Goal: Information Seeking & Learning: Find specific fact

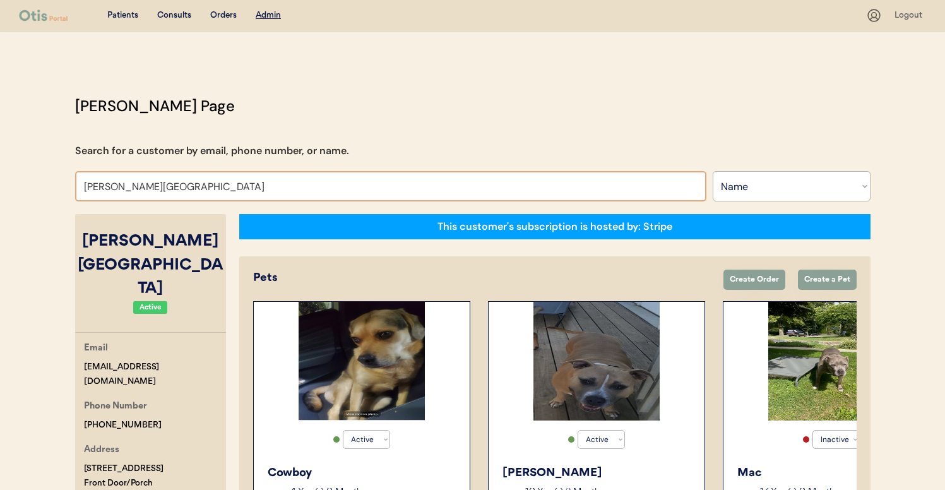
select select ""Name""
select select "true"
select select "false"
click at [265, 185] on input "Lauren A Messina" at bounding box center [390, 186] width 631 height 30
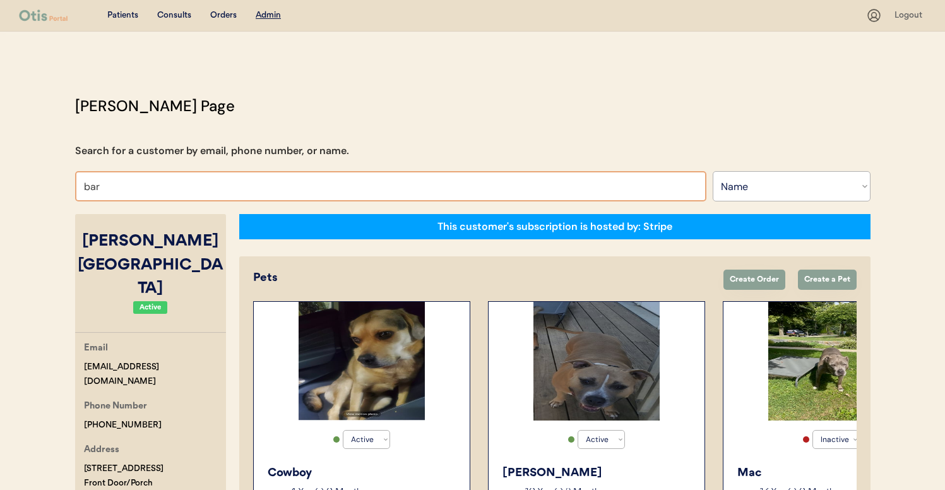
type input "barb"
type input "barbara Rusakova"
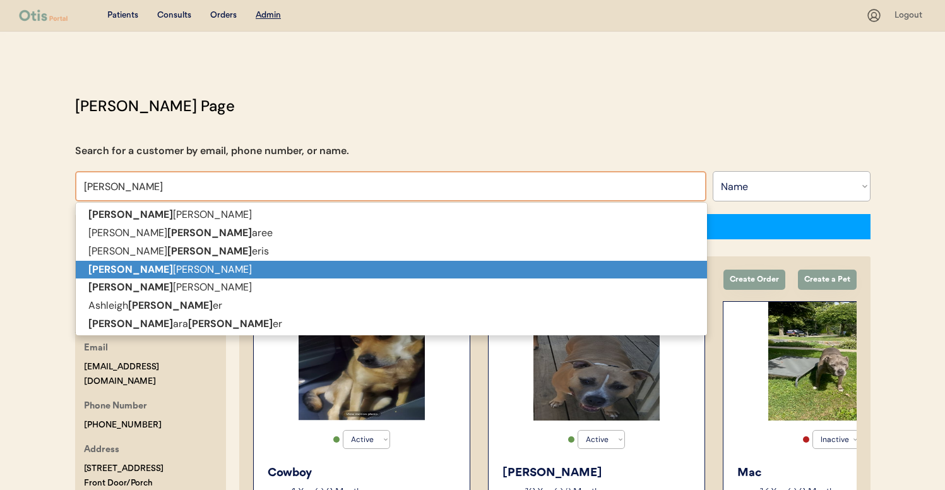
drag, startPoint x: 239, startPoint y: 258, endPoint x: 238, endPoint y: 272, distance: 14.6
click at [238, 272] on span "Barb ara Rusakova Denise Barb aree Serena Barb eris Barb Murphy Barb ara A Brow…" at bounding box center [391, 297] width 631 height 182
click at [238, 272] on p "Barb Murphy" at bounding box center [391, 270] width 631 height 18
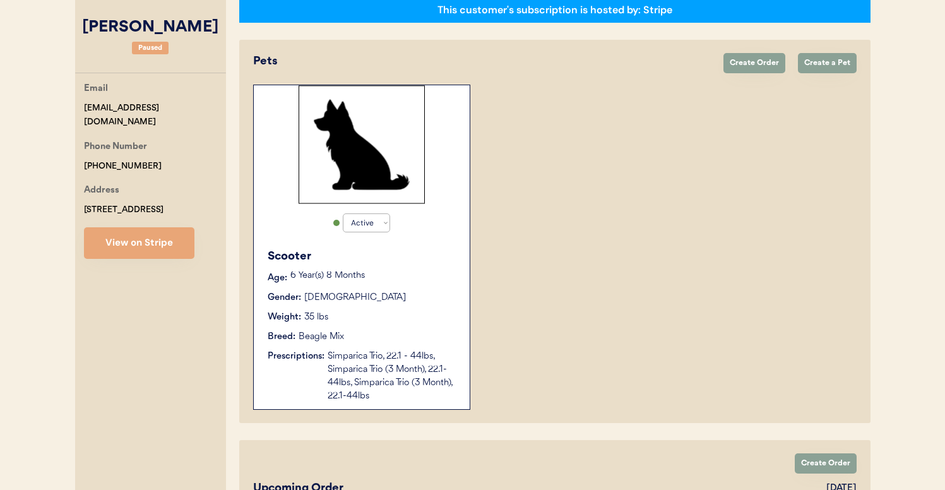
scroll to position [225, 0]
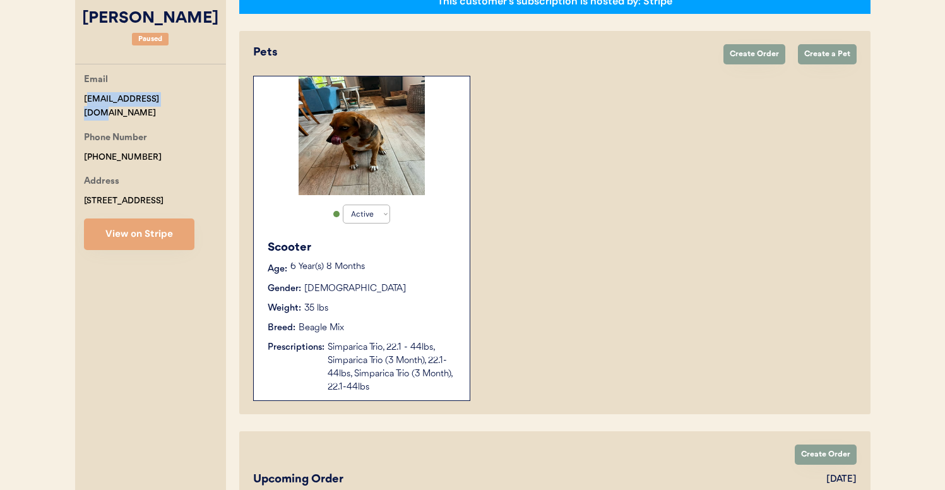
drag, startPoint x: 184, startPoint y: 100, endPoint x: 86, endPoint y: 97, distance: 98.6
click at [86, 97] on div "Email rngmurphy@yahoo.com" at bounding box center [155, 97] width 142 height 48
copy div "ngmurphy@yahoo.com"
copy div "rngmurphy@yahoo.com"
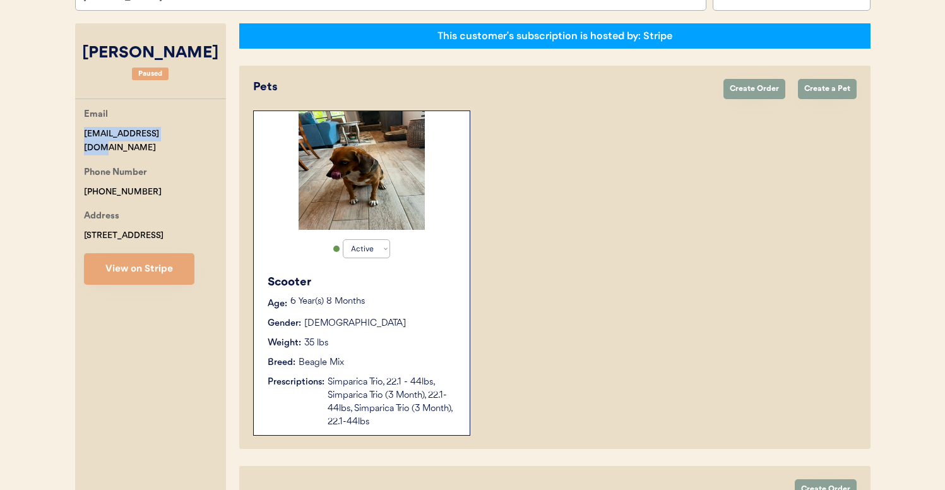
scroll to position [0, 0]
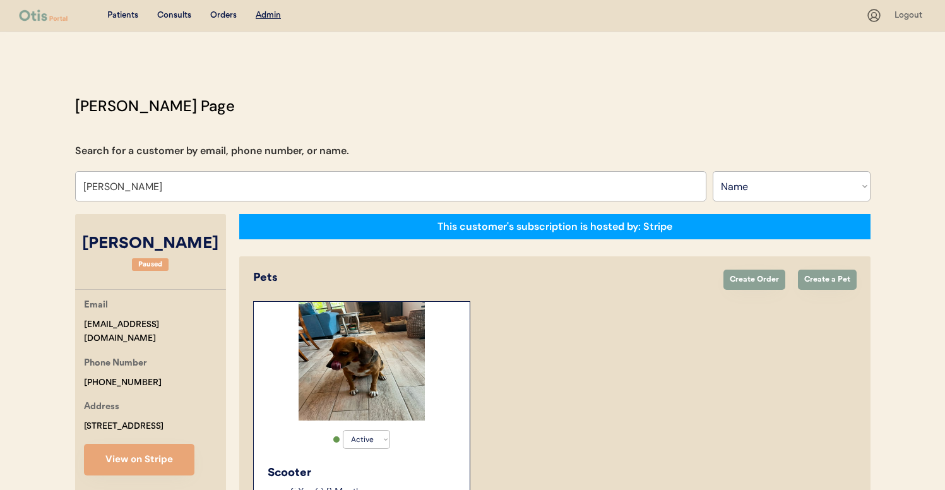
click at [297, 176] on input "Barb Murphy" at bounding box center [390, 186] width 631 height 30
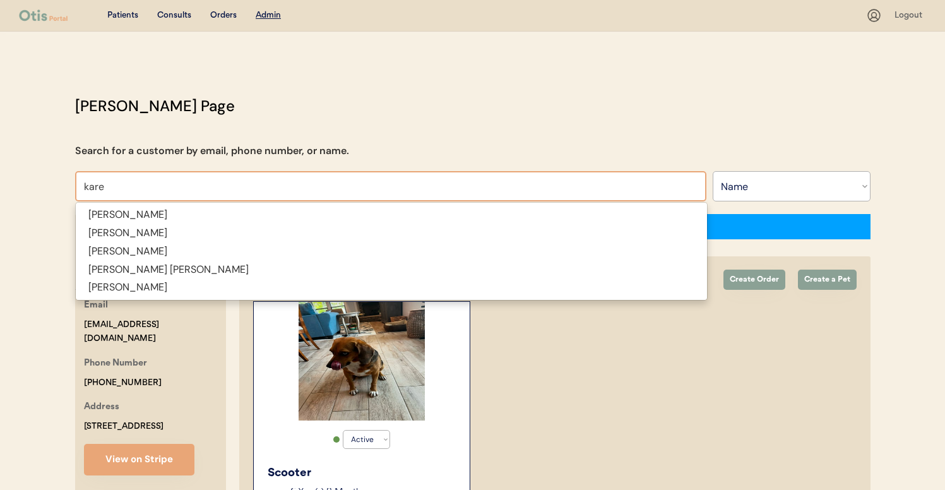
type input "kare"
type input "karen Thompson"
type input "karen"
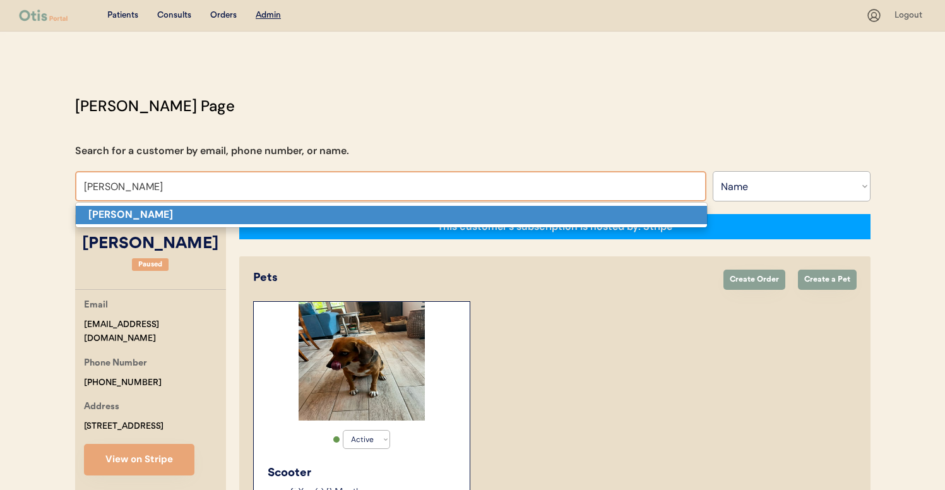
click at [289, 213] on p "Karen Maga" at bounding box center [391, 215] width 631 height 18
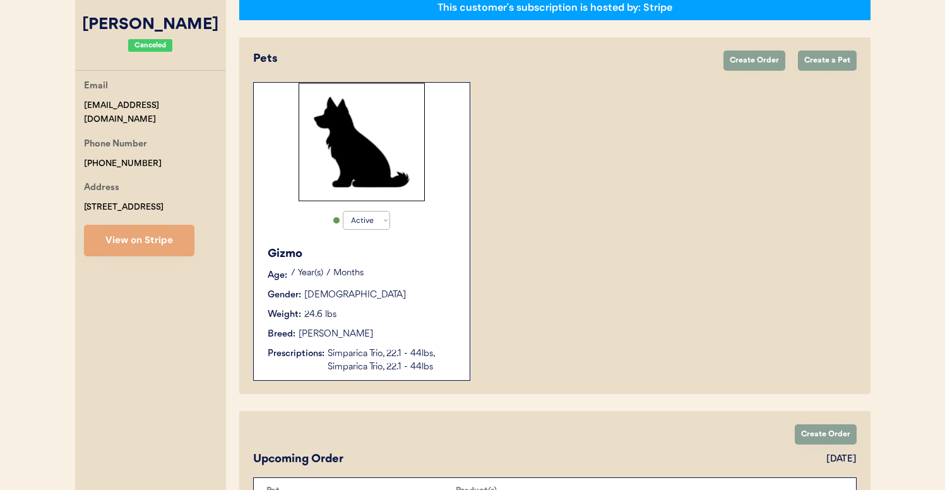
scroll to position [221, 0]
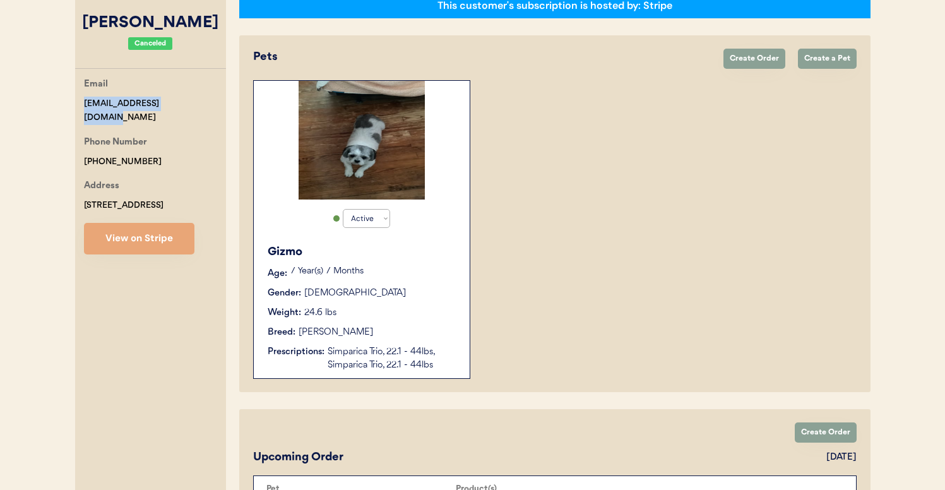
drag, startPoint x: 175, startPoint y: 105, endPoint x: 76, endPoint y: 100, distance: 99.2
click at [76, 100] on div "Email stillhippi@comcast.net Phone Number +14846508457 Address 42 Main St Strau…" at bounding box center [150, 165] width 151 height 177
copy div "stillhippi@comcast.net"
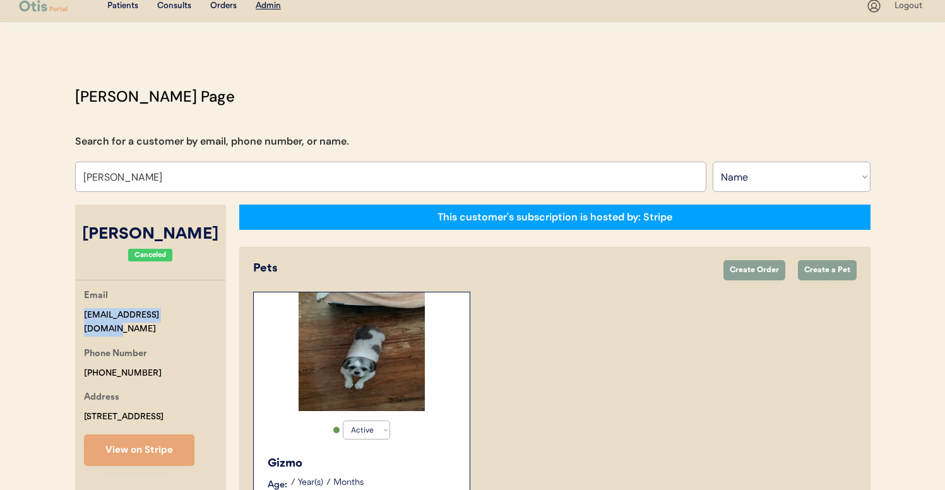
scroll to position [0, 0]
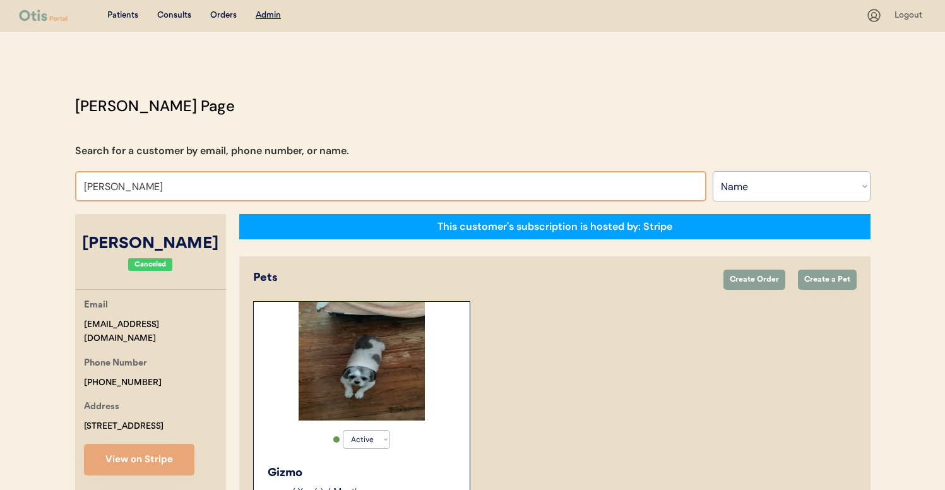
click at [295, 178] on input "Karen Maga" at bounding box center [390, 186] width 631 height 30
type input "liz"
type input "lizette Ayala"
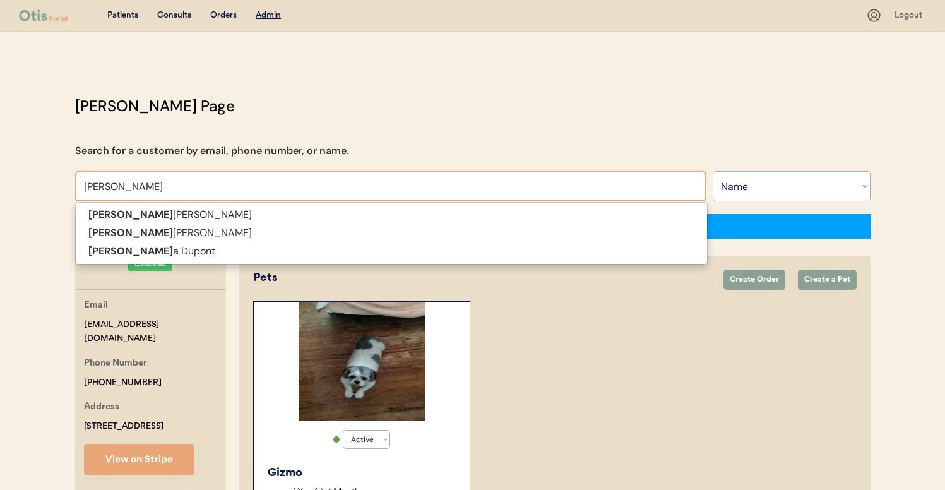
type input "lize"
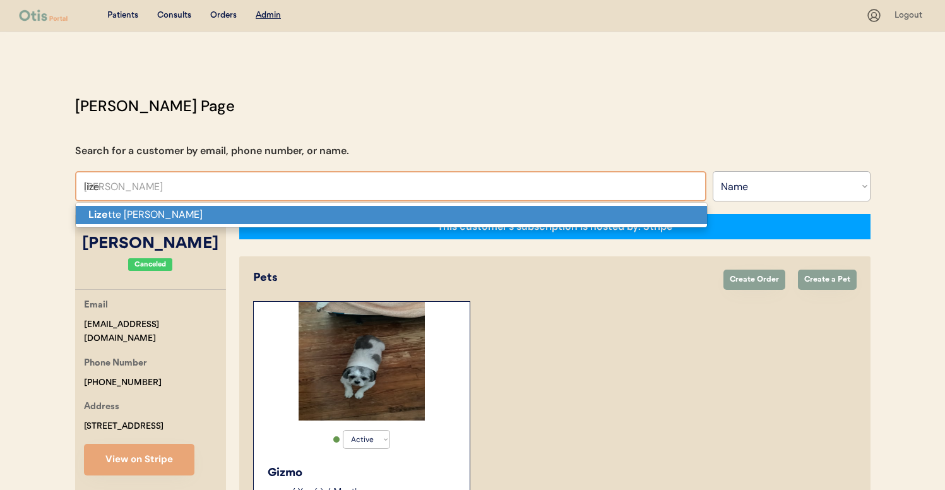
click at [283, 209] on p "Lize tte Ayala" at bounding box center [391, 215] width 631 height 18
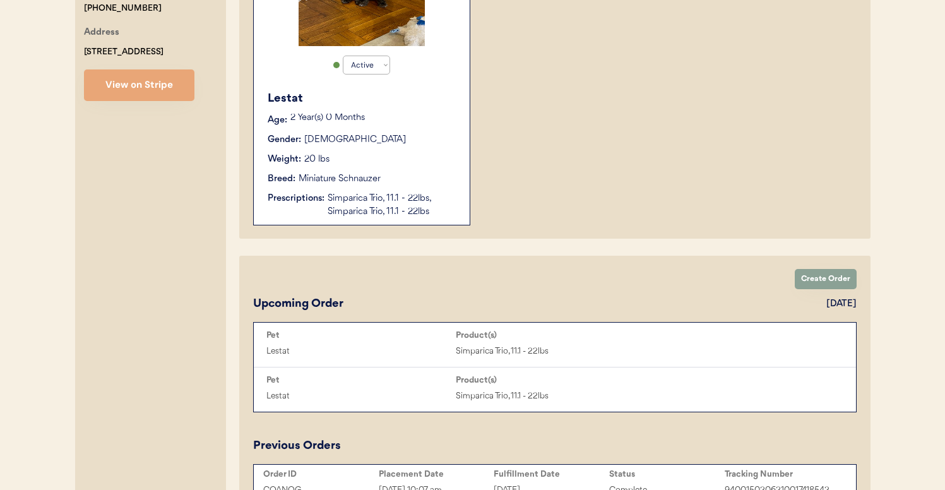
scroll to position [325, 0]
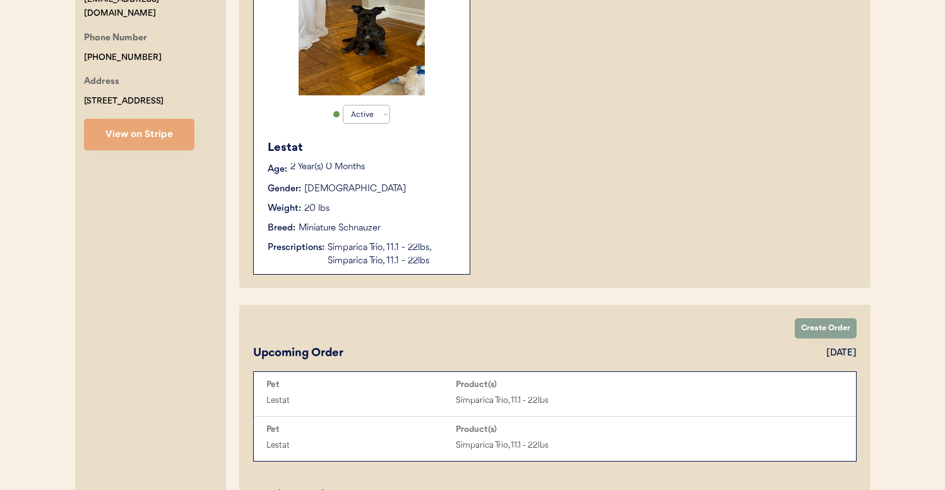
type input "Lizette Ayala"
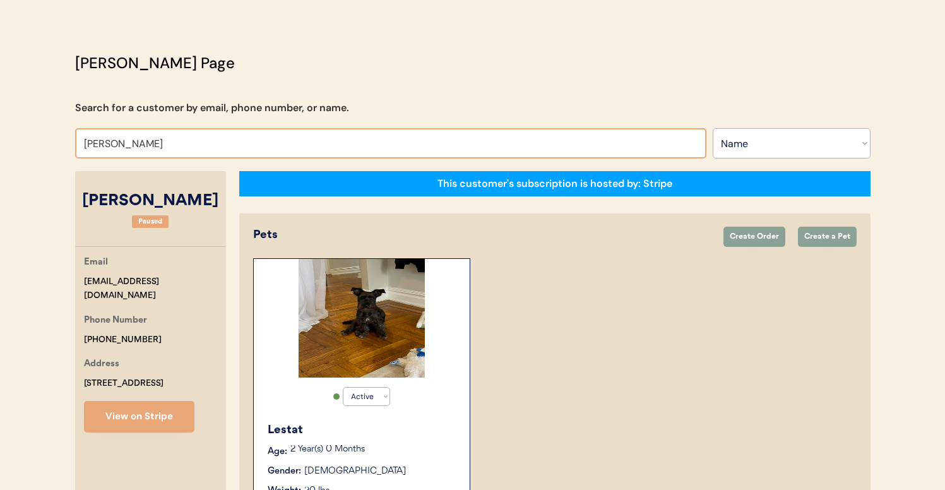
scroll to position [42, 0]
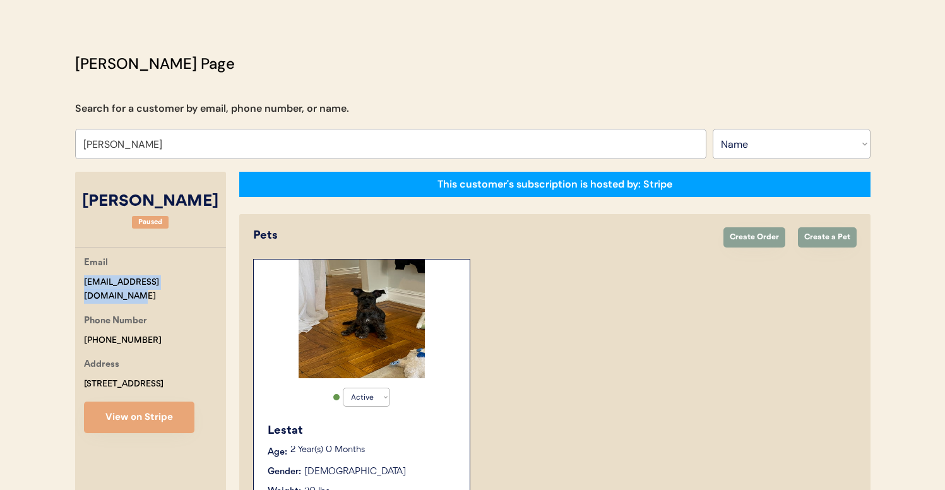
drag, startPoint x: 203, startPoint y: 279, endPoint x: 77, endPoint y: 279, distance: 125.7
click at [78, 279] on div "Email lizetteayala1211@gmail.com Phone Number +12144357895 Address 11026 Tascos…" at bounding box center [150, 344] width 151 height 177
copy div "lizetteayala1211@gmail.com"
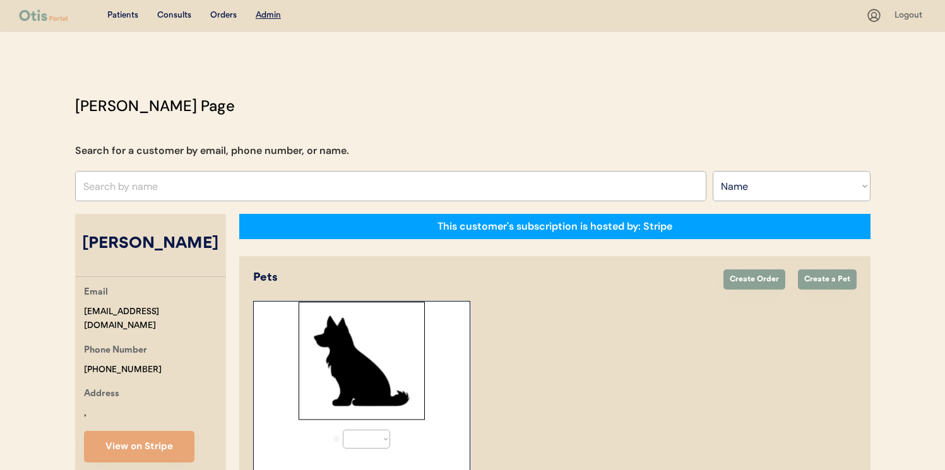
select select ""Name""
select select "true"
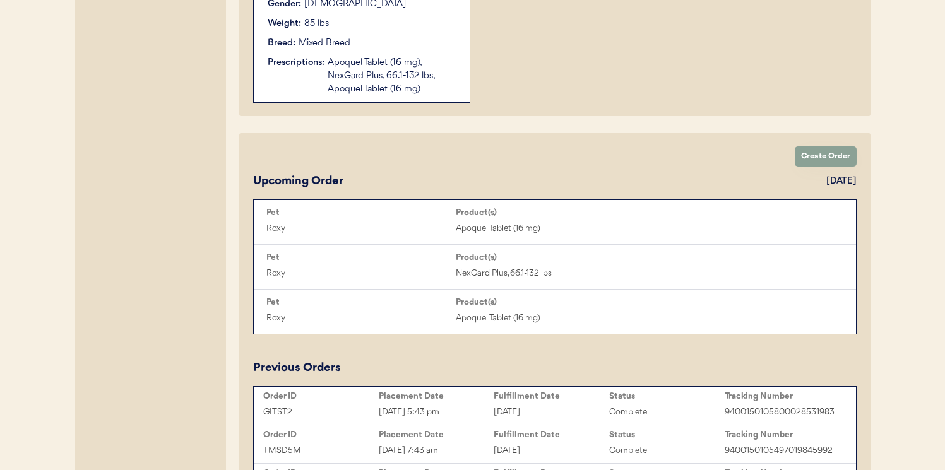
scroll to position [498, 0]
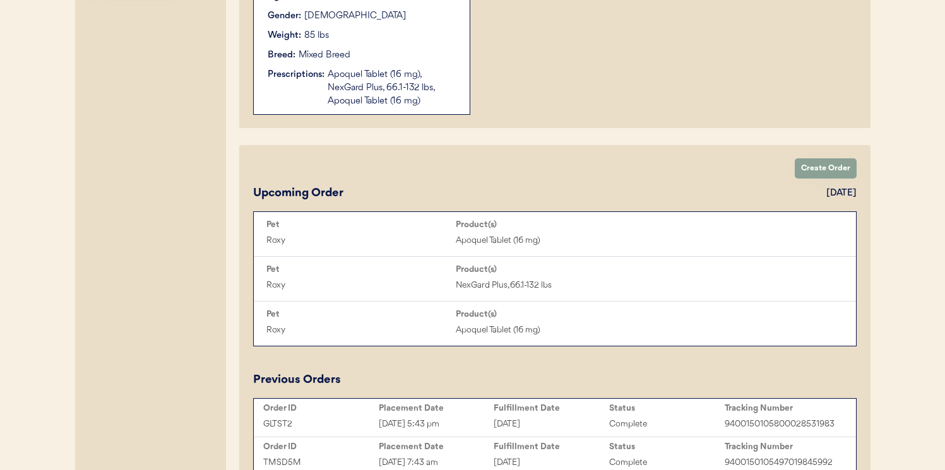
click at [426, 92] on div "Apoquel Tablet (16 mg), NexGard Plus, 66.1-132 lbs, Apoquel Tablet (16 mg)" at bounding box center [392, 88] width 129 height 40
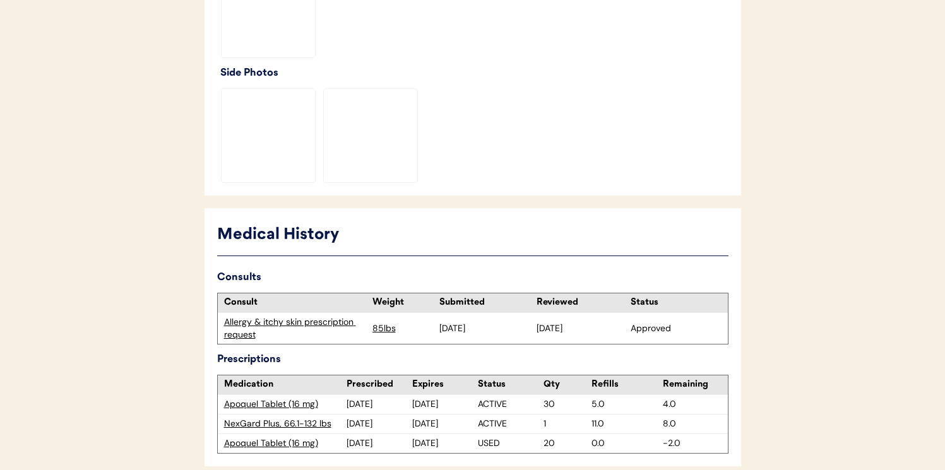
scroll to position [505, 0]
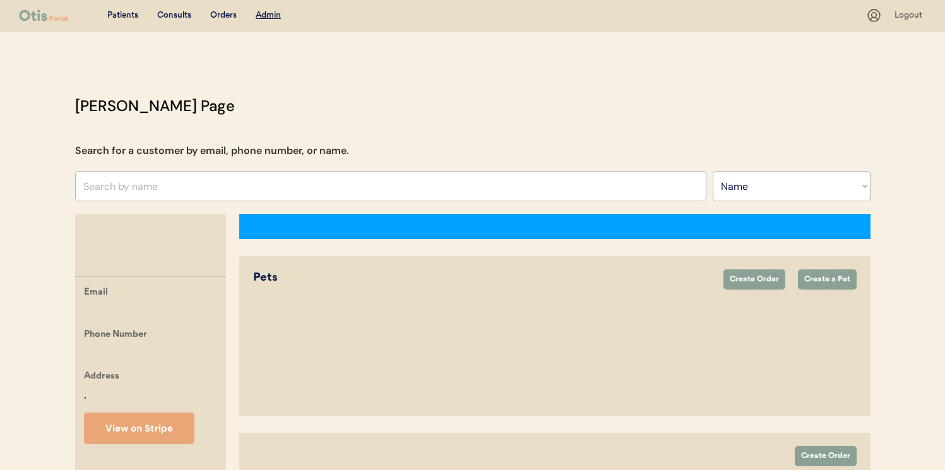
select select ""Name""
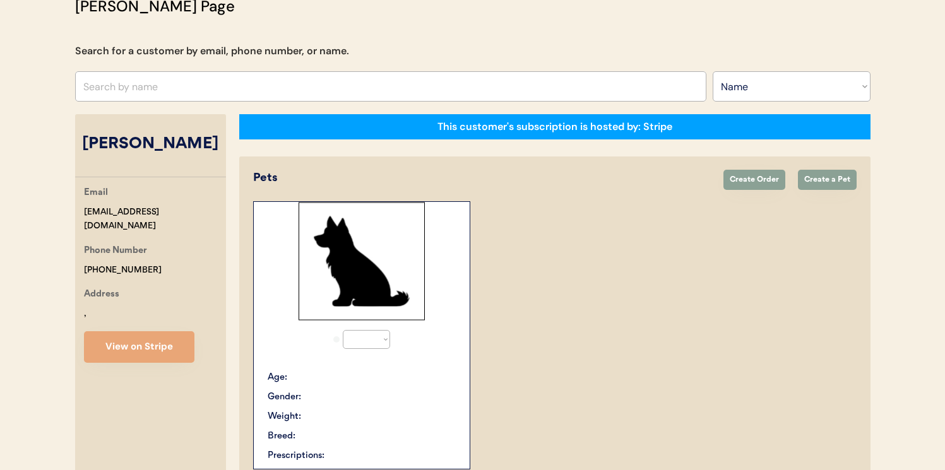
select select "true"
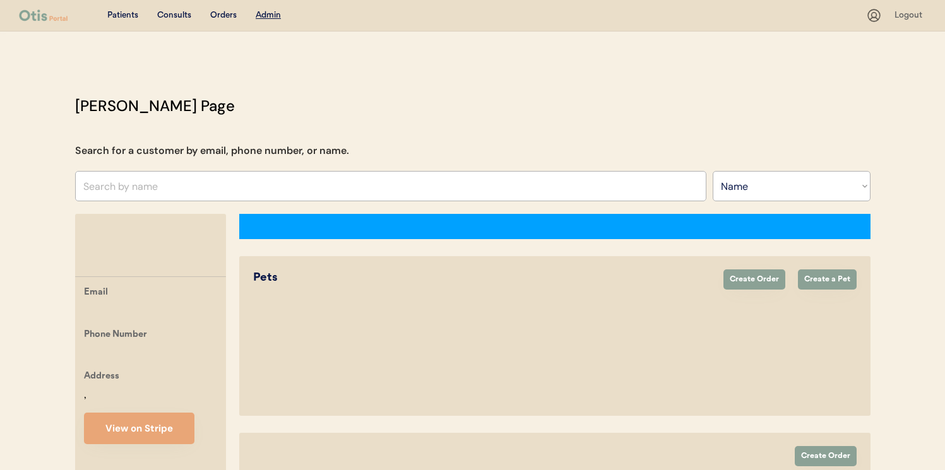
select select ""Name""
select select "true"
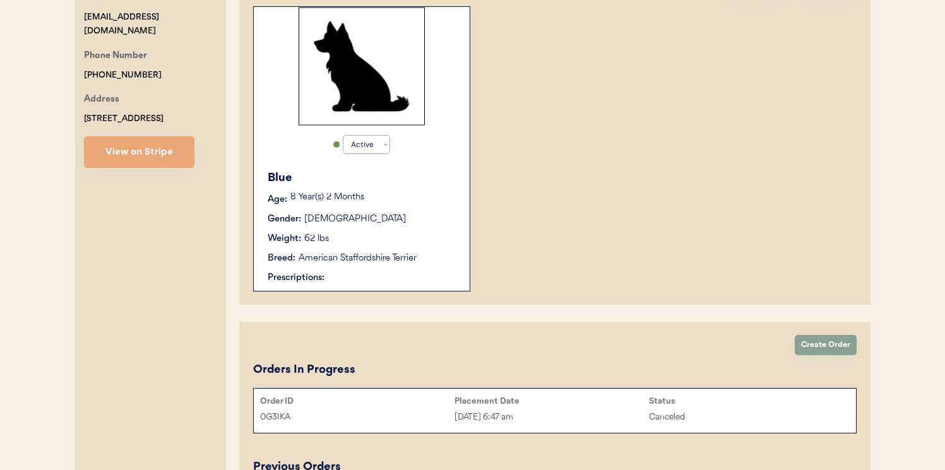
scroll to position [344, 0]
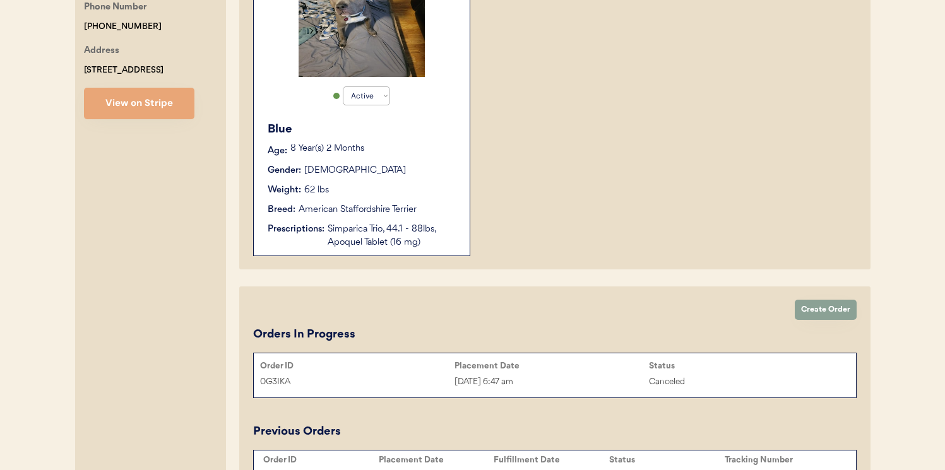
click at [457, 223] on div "Blue Age: [DEMOGRAPHIC_DATA] Year(s) 2 Months Gender: [DEMOGRAPHIC_DATA] Weight…" at bounding box center [361, 185] width 203 height 141
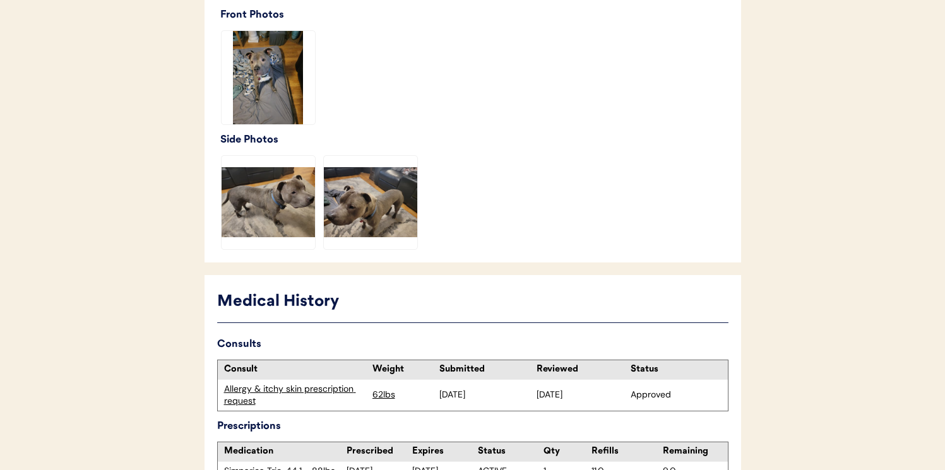
scroll to position [486, 0]
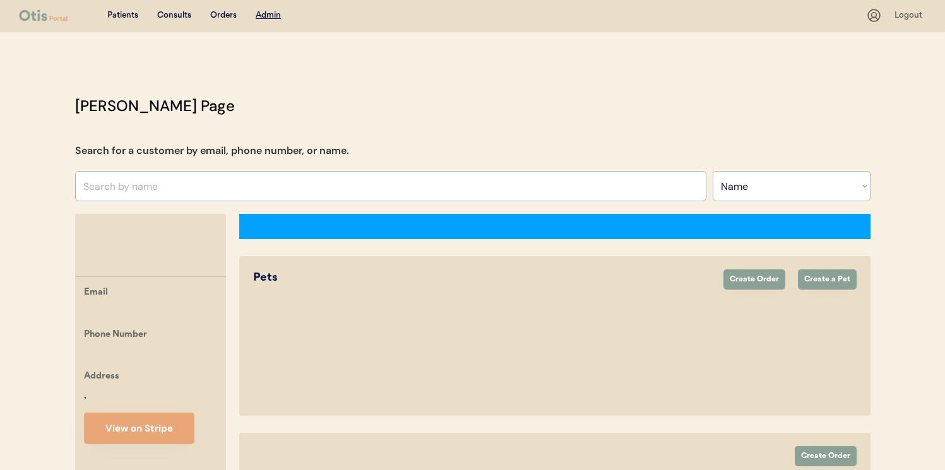
select select ""Name""
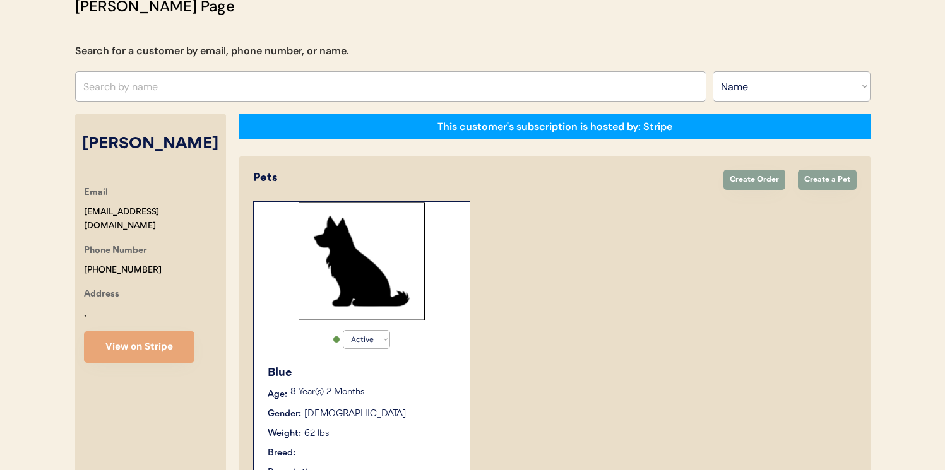
select select "true"
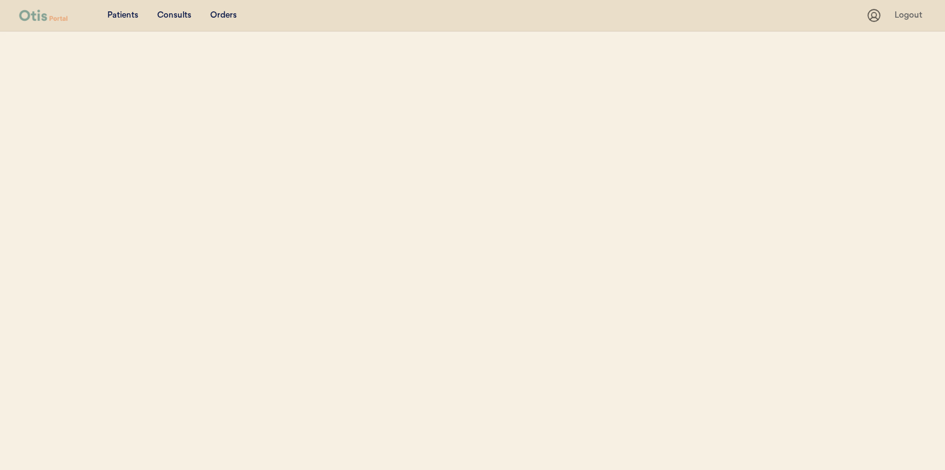
select select ""Name""
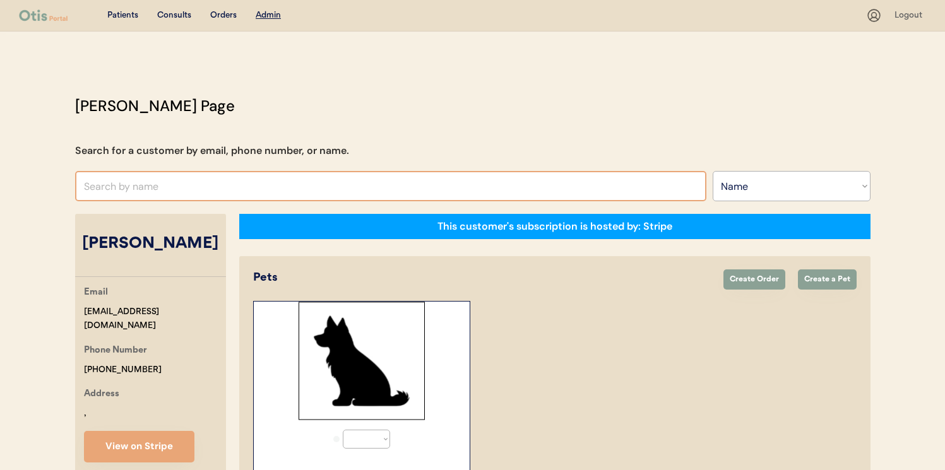
select select "true"
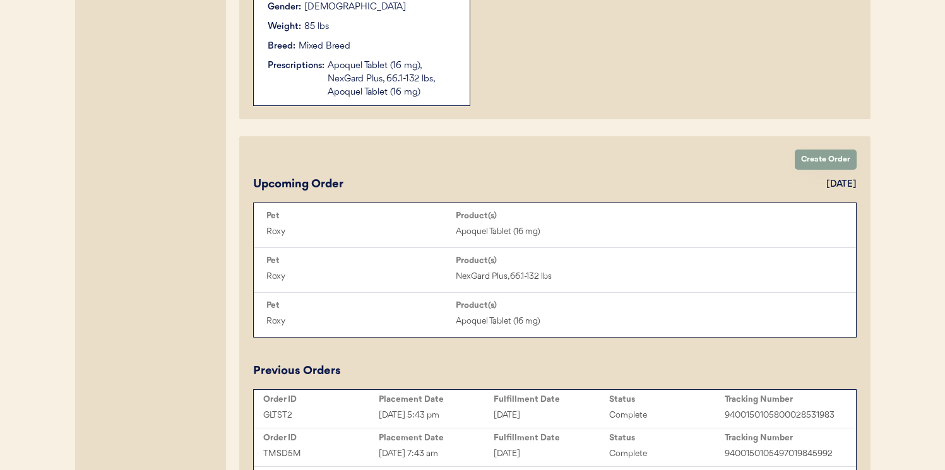
scroll to position [491, 0]
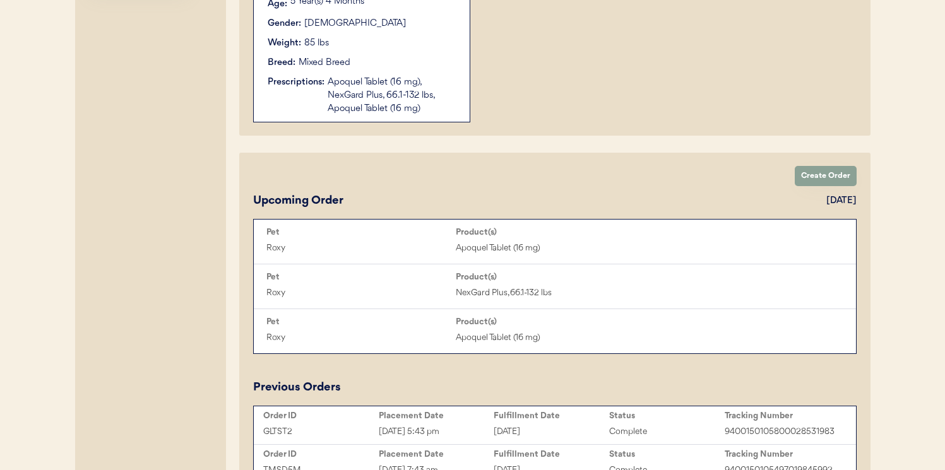
click at [407, 77] on div "Apoquel Tablet (16 mg), NexGard Plus, 66.1-132 lbs, Apoquel Tablet (16 mg)" at bounding box center [392, 96] width 129 height 40
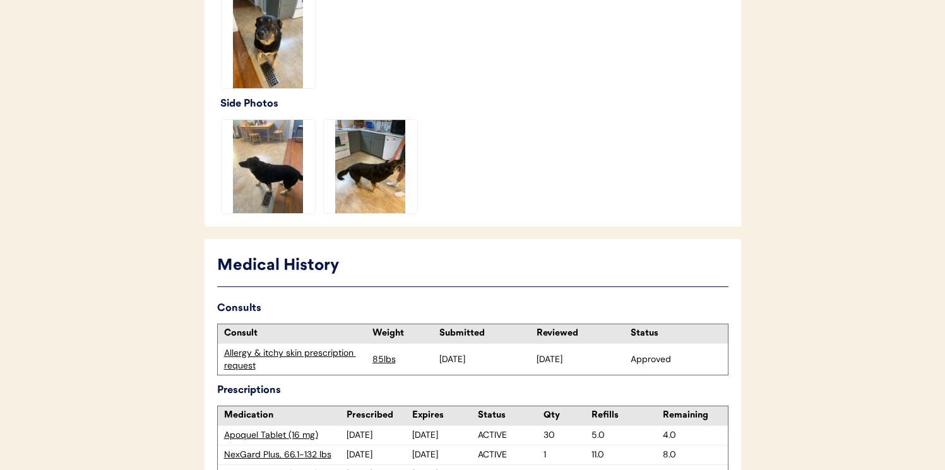
scroll to position [505, 0]
